Goal: Book appointment/travel/reservation

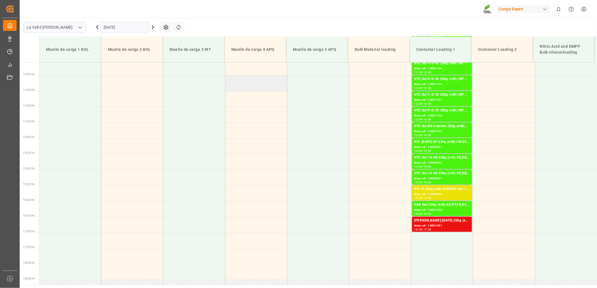
scroll to position [474, 0]
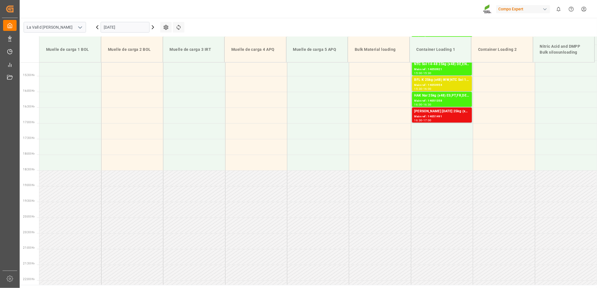
click at [123, 26] on input "[DATE]" at bounding box center [125, 27] width 49 height 11
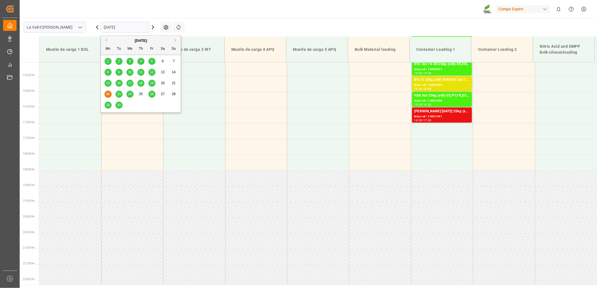
click at [151, 94] on span "26" at bounding box center [152, 94] width 4 height 4
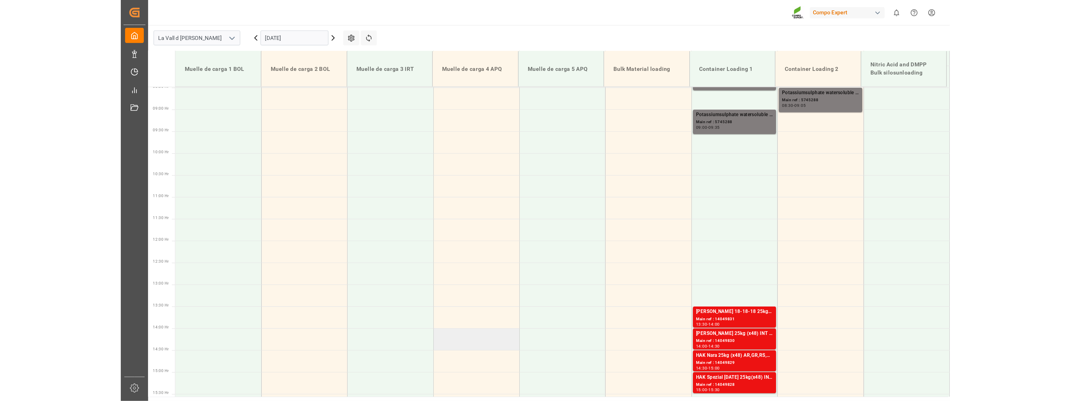
scroll to position [256, 0]
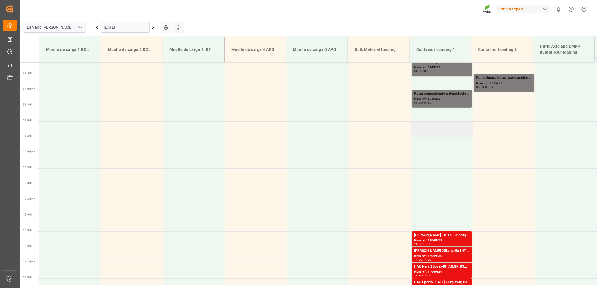
click at [419, 126] on td at bounding box center [442, 129] width 62 height 16
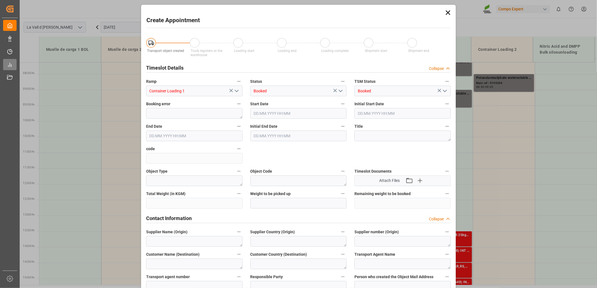
type input "[DATE] 10:00"
type input "[DATE] 10:30"
drag, startPoint x: 448, startPoint y: 13, endPoint x: 387, endPoint y: 4, distance: 62.2
click at [448, 13] on icon at bounding box center [448, 13] width 8 height 8
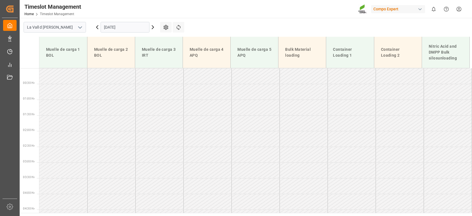
scroll to position [199, 0]
